Goal: Find specific page/section: Find specific page/section

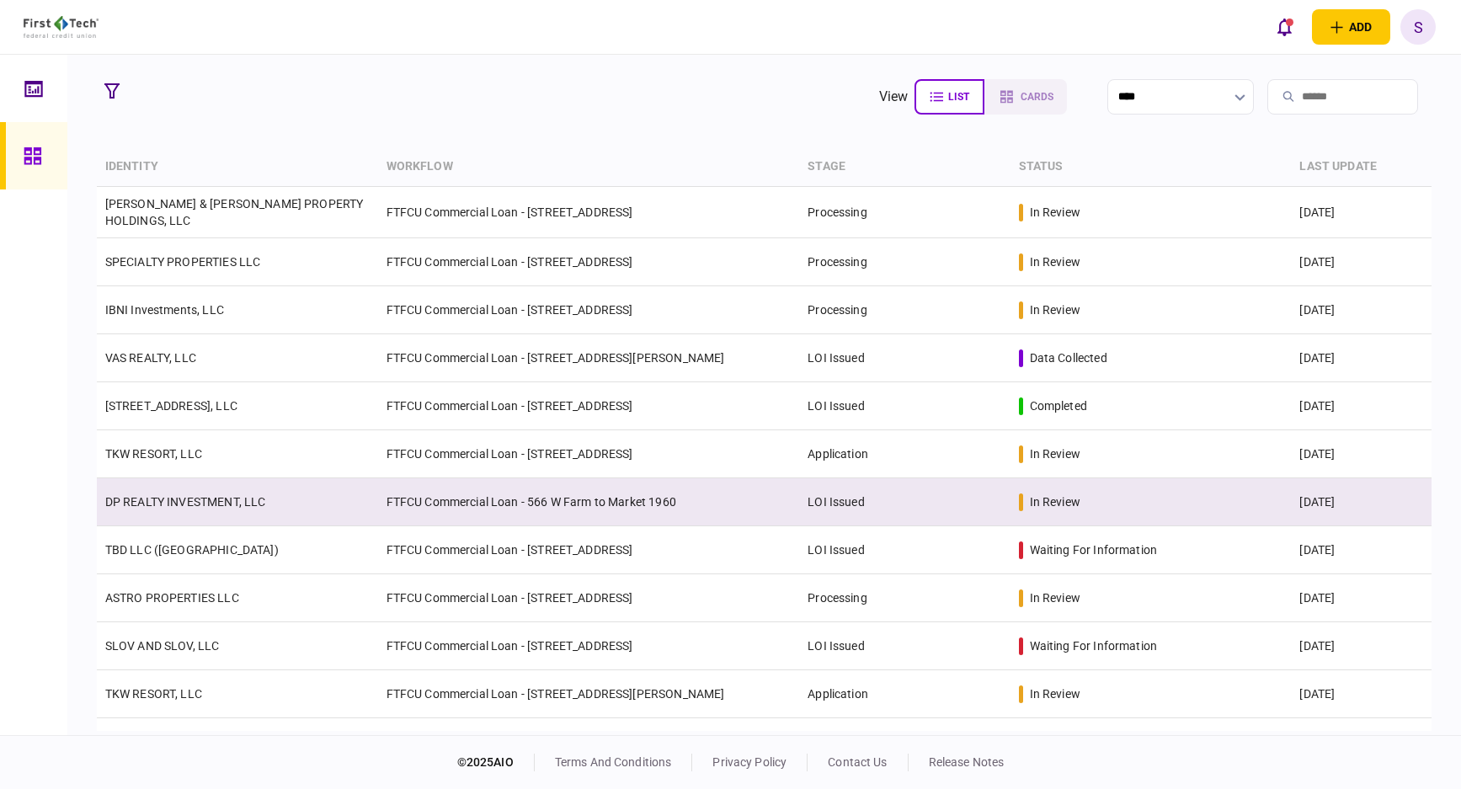
click at [284, 504] on td "DP REALTY INVESTMENT, LLC" at bounding box center [237, 502] width 281 height 48
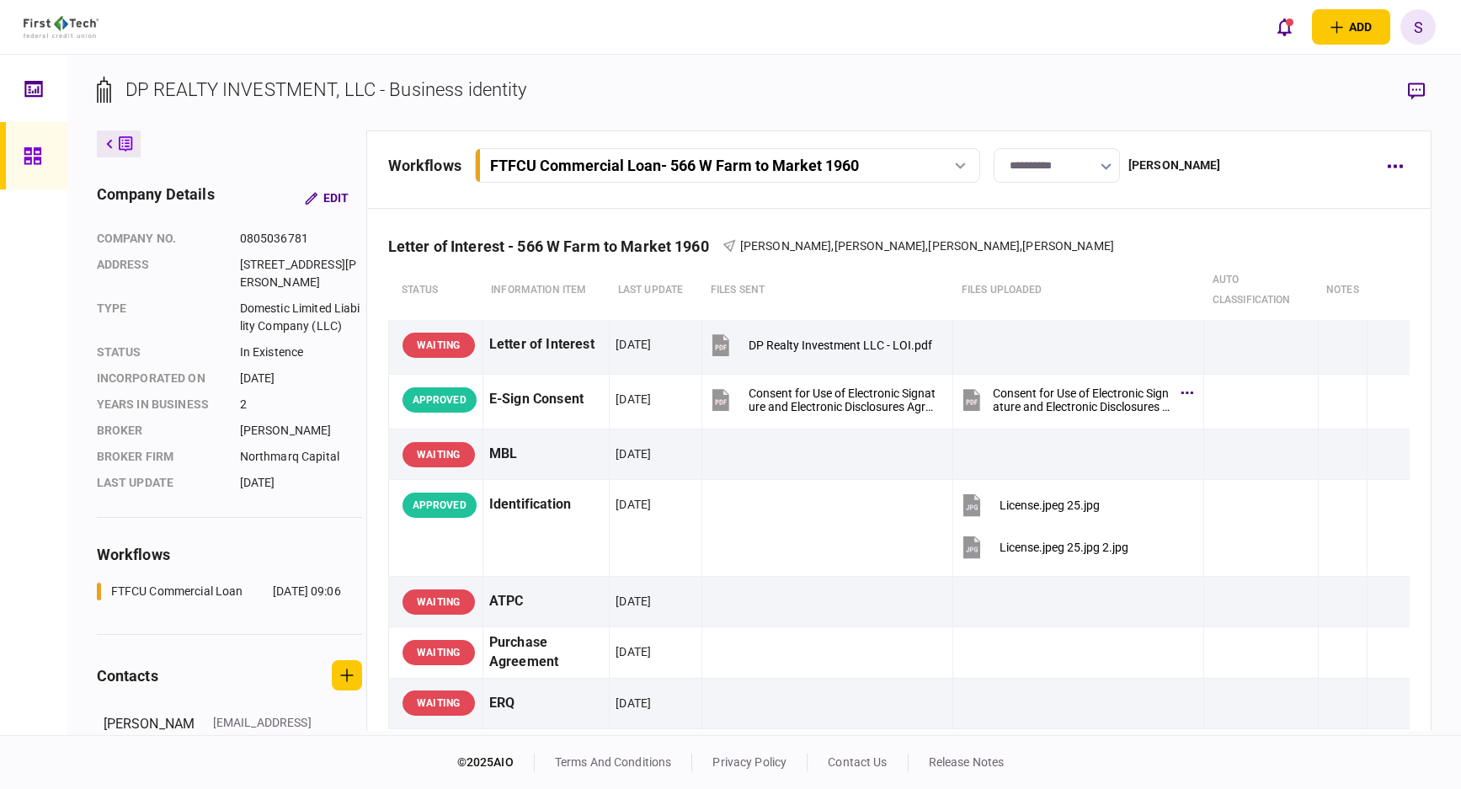
click at [32, 159] on icon at bounding box center [33, 156] width 19 height 19
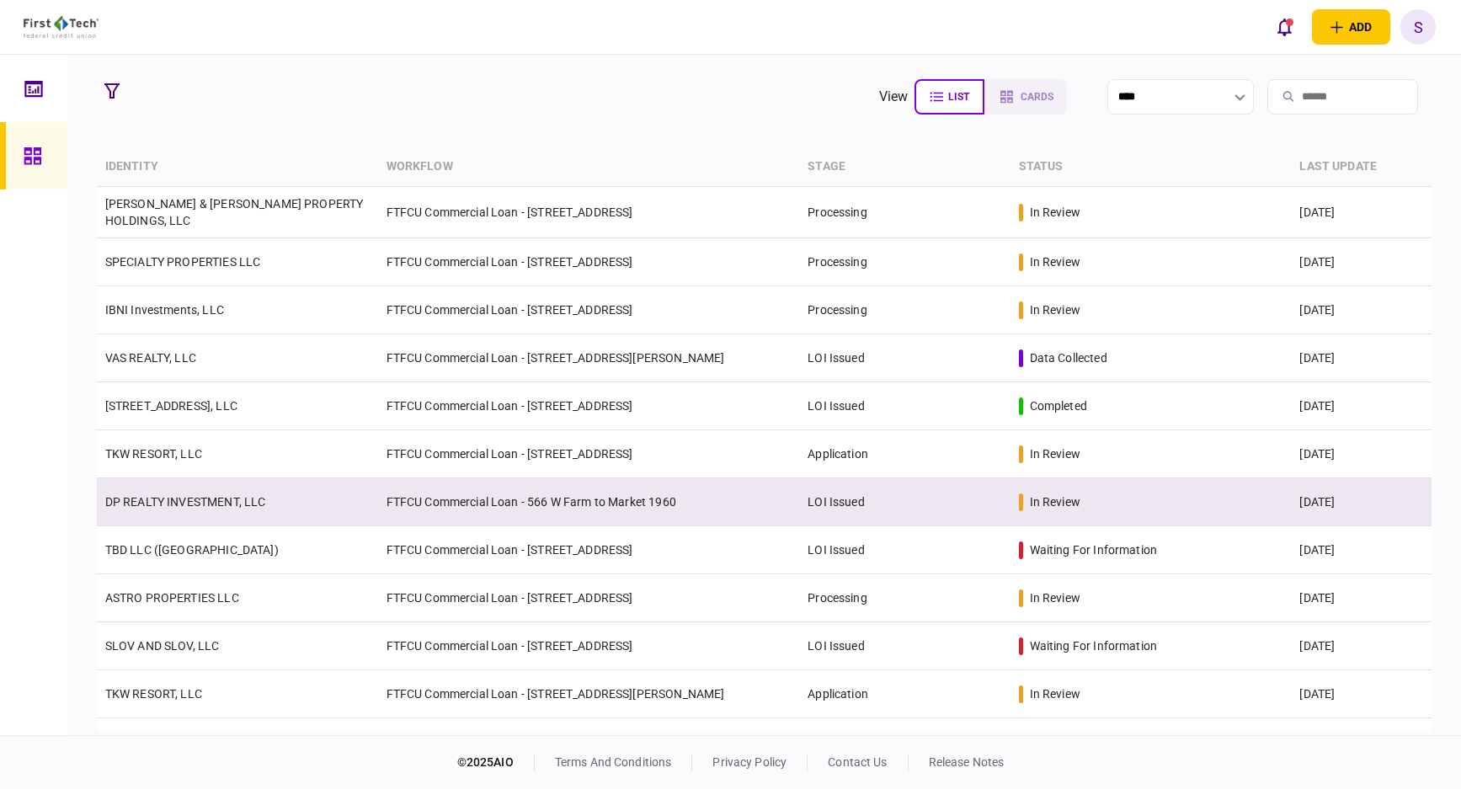
click at [192, 481] on td "DP REALTY INVESTMENT, LLC" at bounding box center [237, 502] width 281 height 48
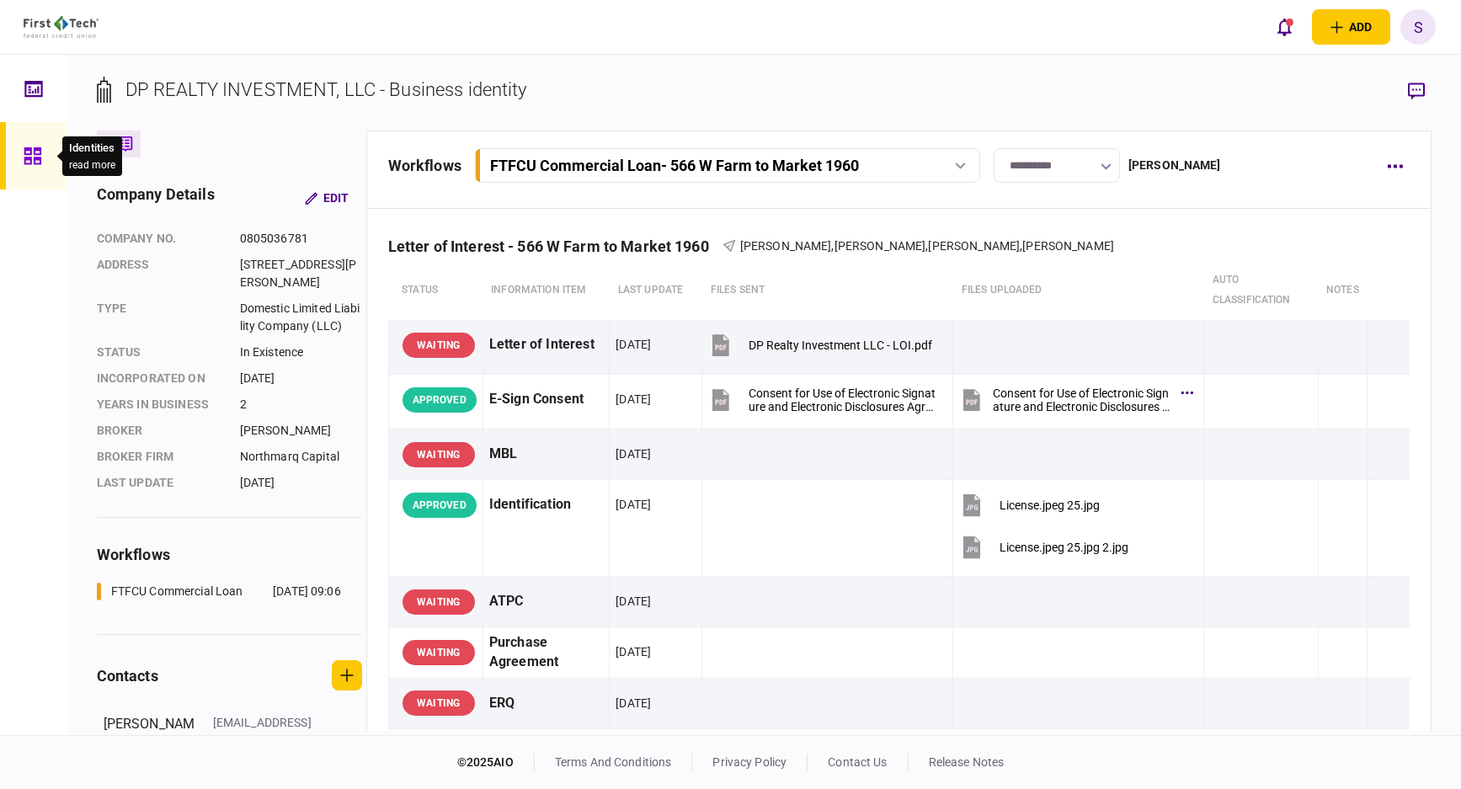
click at [34, 159] on icon at bounding box center [32, 155] width 17 height 17
